Goal: Check status: Check status

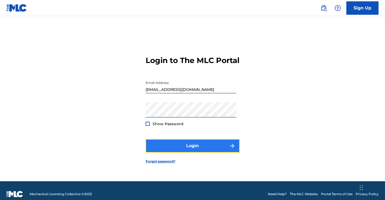
click at [180, 153] on button "Login" at bounding box center [192, 145] width 94 height 13
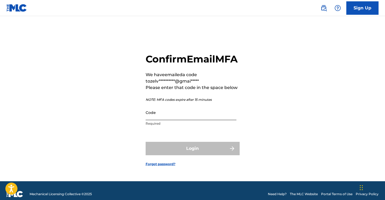
click at [197, 120] on input "Code" at bounding box center [190, 112] width 91 height 15
paste input "432616"
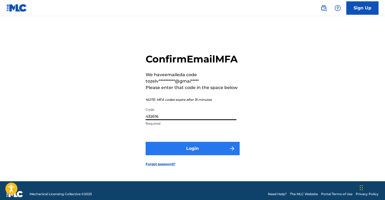
type input "432616"
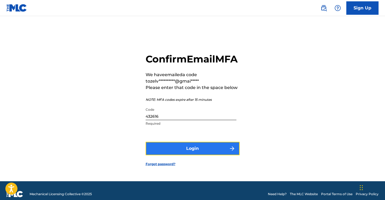
click at [192, 155] on button "Login" at bounding box center [192, 148] width 94 height 13
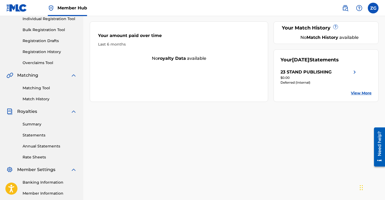
scroll to position [82, 0]
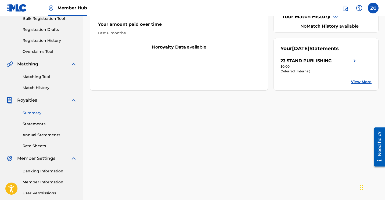
click at [37, 113] on link "Summary" at bounding box center [50, 113] width 54 height 6
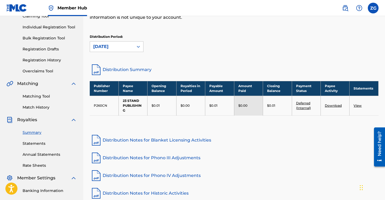
scroll to position [66, 0]
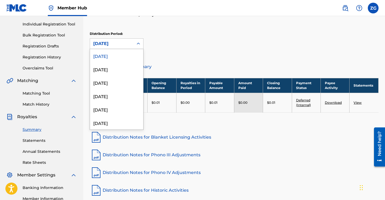
click at [133, 44] on div at bounding box center [138, 44] width 10 height 10
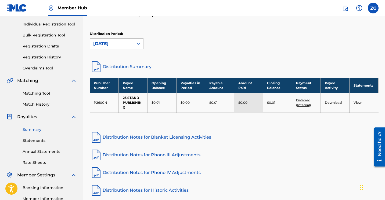
click at [178, 46] on div "Distribution Period: [DATE]" at bounding box center [234, 40] width 289 height 18
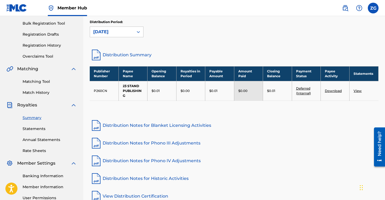
scroll to position [0, 0]
